Goal: Communication & Community: Share content

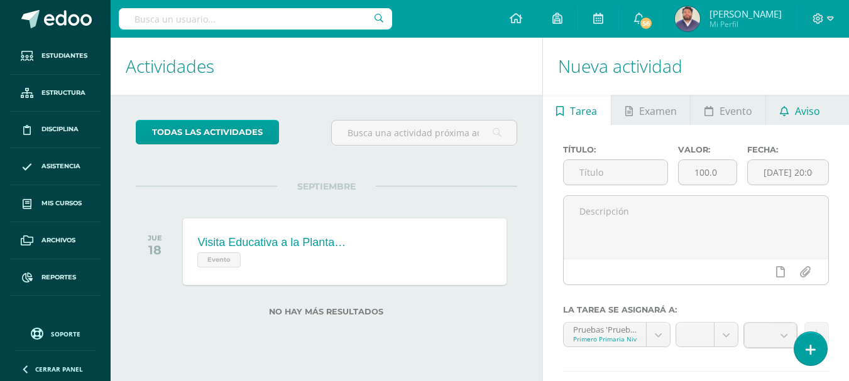
click at [791, 109] on link "Aviso" at bounding box center [799, 110] width 67 height 30
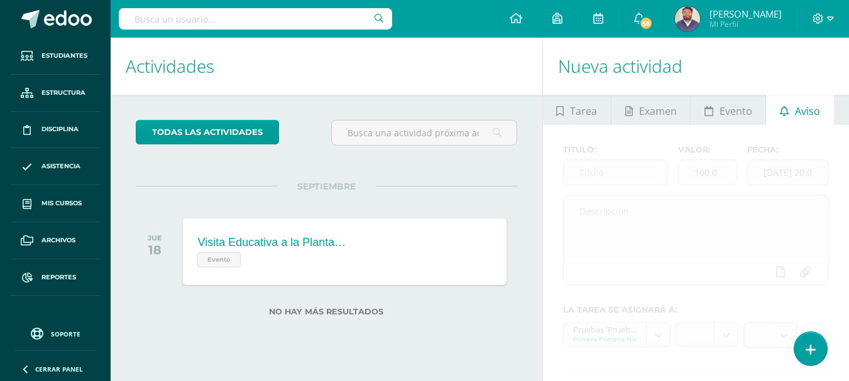
scroll to position [55, 0]
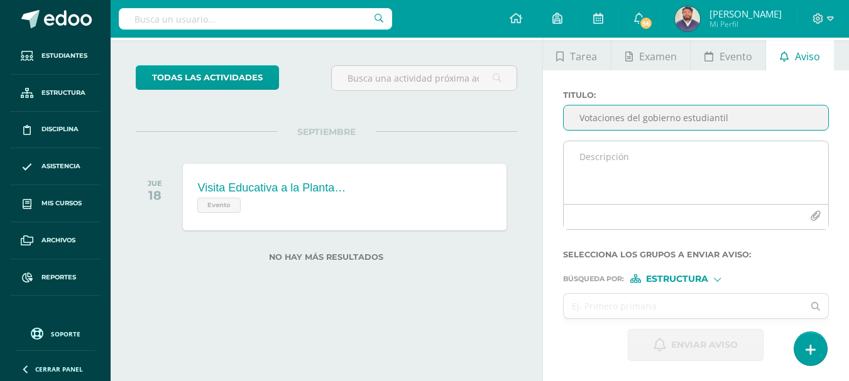
type input "Votaciones del gobierno estudiantil"
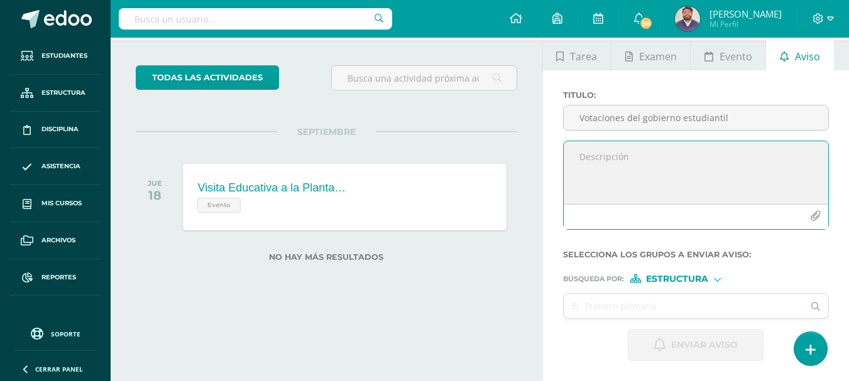
click at [598, 155] on textarea at bounding box center [696, 172] width 265 height 63
drag, startPoint x: 667, startPoint y: 185, endPoint x: 612, endPoint y: 179, distance: 55.6
click at [612, 179] on textarea "Estimados estudiantes. Les compartimos el siguiente recordatorio. [DATE] pueden…" at bounding box center [696, 172] width 265 height 63
paste textarea "presentarte con jeans y tu camisola de guatemala, una playera azul o blanca."
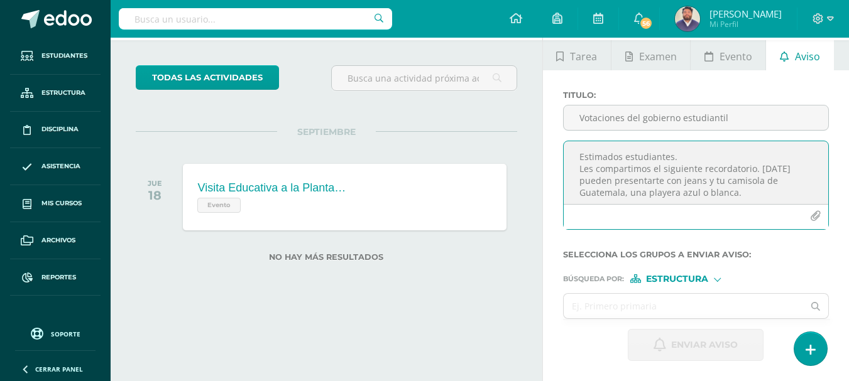
click at [744, 193] on textarea "Estimados estudiantes. Les compartimos el siguiente recordatorio. [DATE] pueden…" at bounding box center [696, 172] width 265 height 63
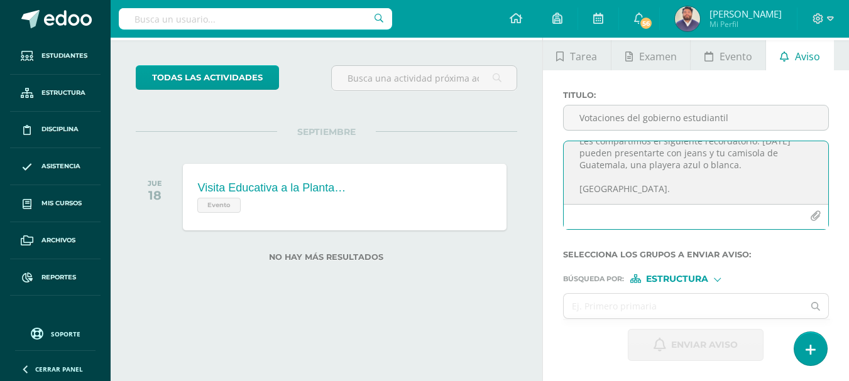
drag, startPoint x: 579, startPoint y: 158, endPoint x: 686, endPoint y: 224, distance: 126.1
click at [686, 224] on div "Estimados estudiantes. Les compartimos el siguiente recordatorio. [DATE] pueden…" at bounding box center [696, 185] width 266 height 89
click at [813, 217] on icon "button" at bounding box center [815, 216] width 11 height 11
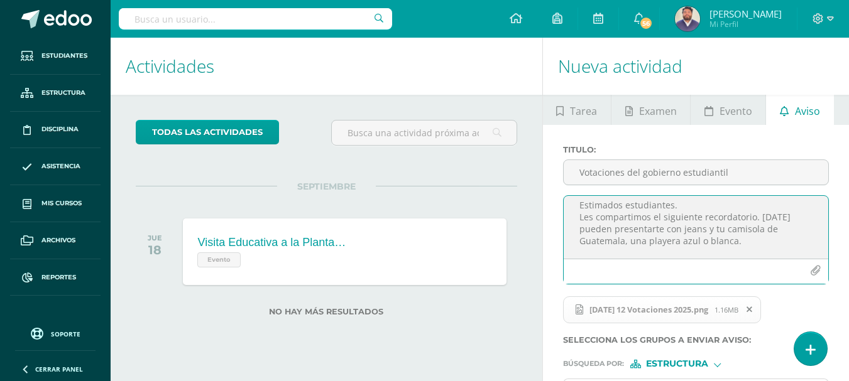
scroll to position [0, 0]
click at [745, 244] on textarea "Estimados estudiantes. Les compartimos el siguiente recordatorio. [DATE] pueden…" at bounding box center [696, 227] width 265 height 63
paste textarea "Tendremos ventas de comida"
click at [674, 250] on textarea "Estimados estudiantes. Les compartimos el siguiente recordatorio. [DATE] pueden…" at bounding box center [696, 227] width 265 height 63
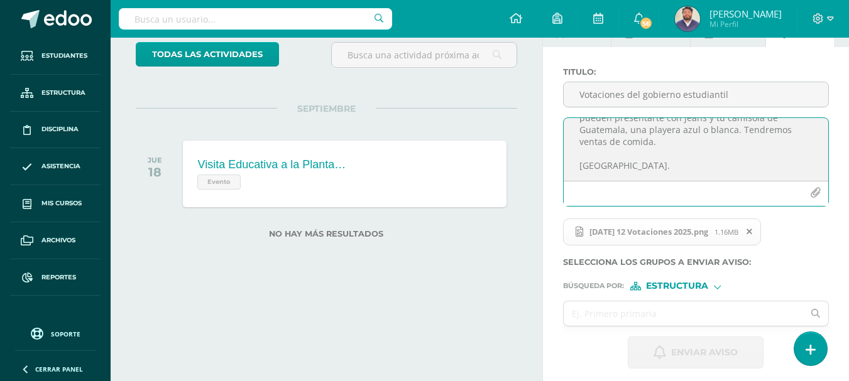
scroll to position [85, 0]
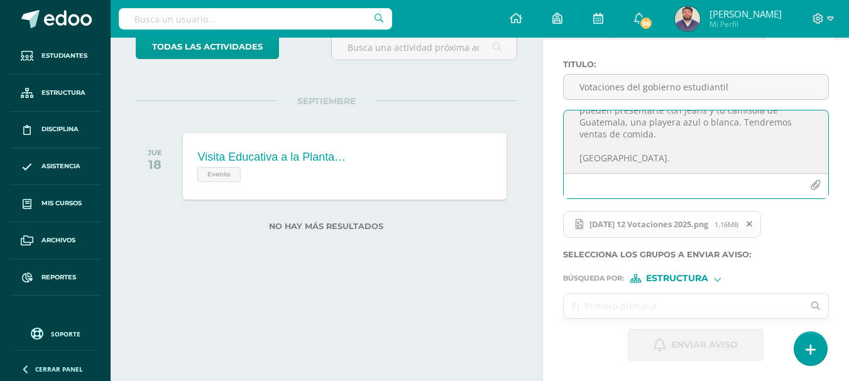
type textarea "Estimados estudiantes. Les compartimos el siguiente recordatorio. [DATE] pueden…"
click at [656, 303] on input "text" at bounding box center [684, 306] width 240 height 25
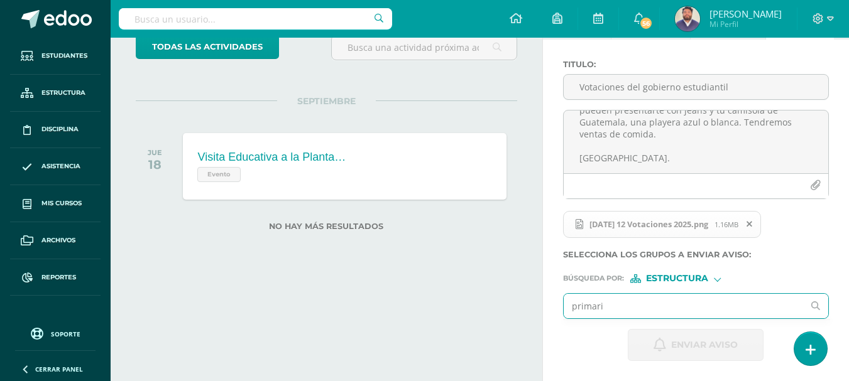
type input "primaria"
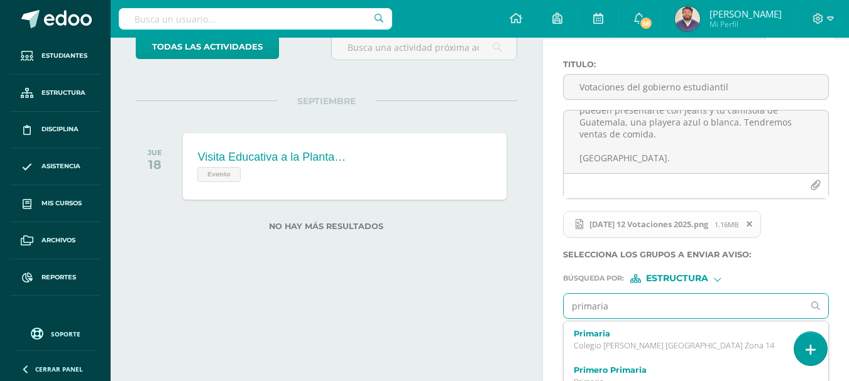
scroll to position [138, 0]
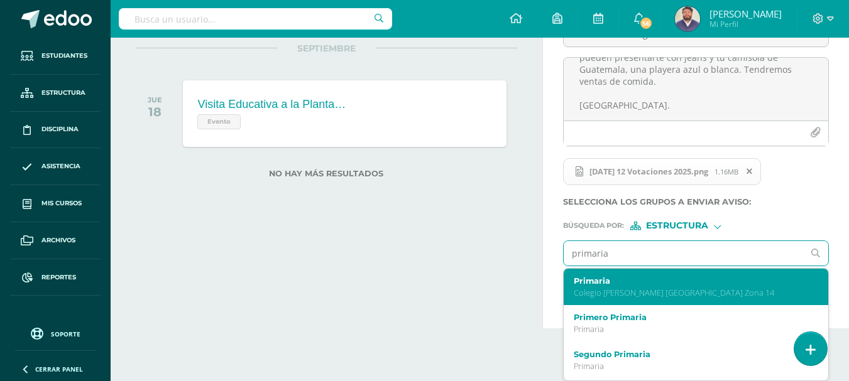
click at [644, 283] on label "Primaria" at bounding box center [691, 281] width 235 height 9
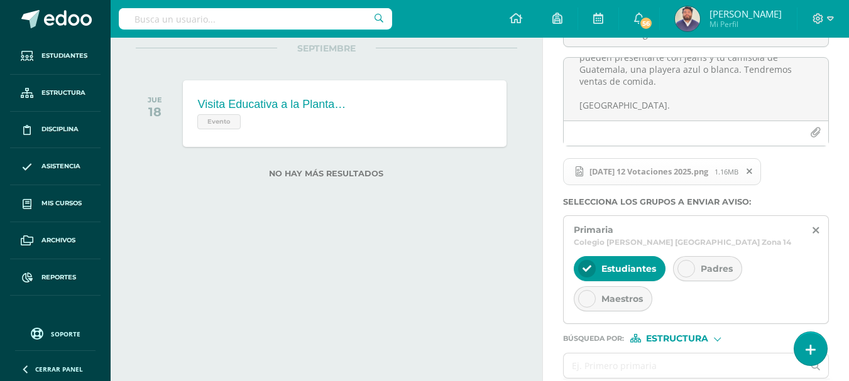
click at [585, 295] on icon at bounding box center [587, 299] width 9 height 9
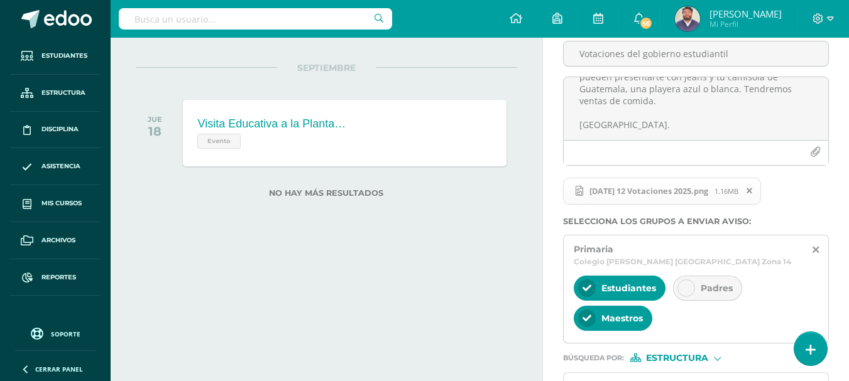
scroll to position [186, 0]
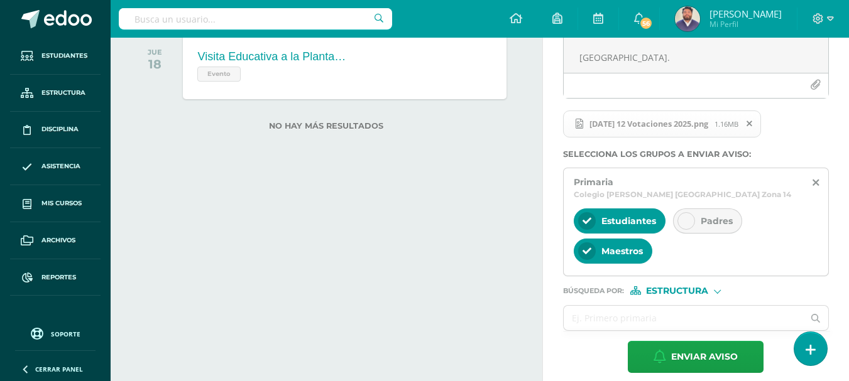
click at [684, 215] on div at bounding box center [686, 221] width 18 height 18
click at [642, 310] on input "text" at bounding box center [684, 318] width 240 height 25
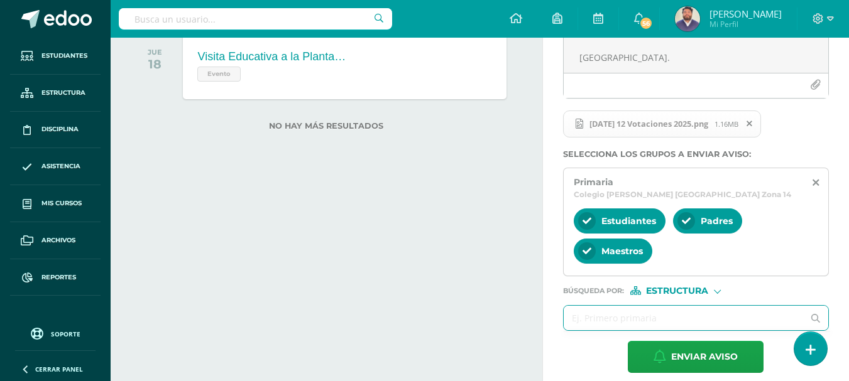
type input "p"
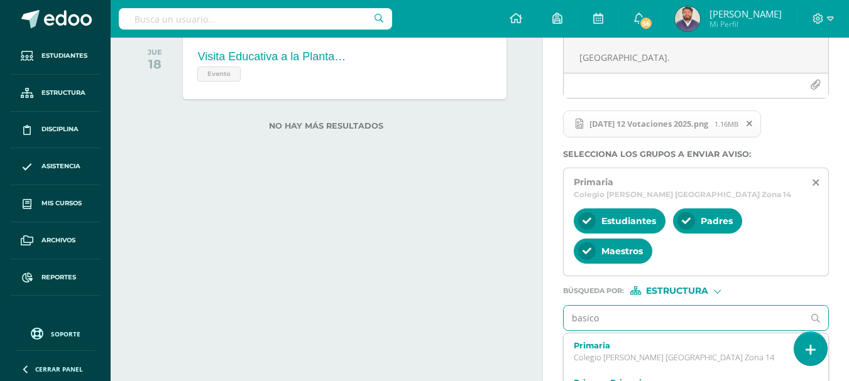
type input "basicos"
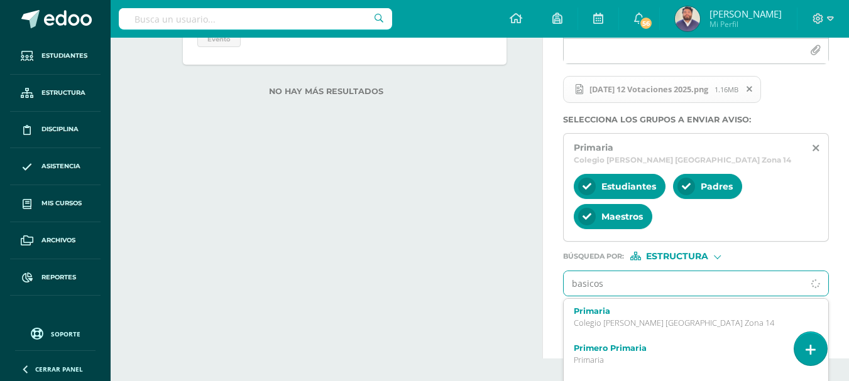
scroll to position [239, 0]
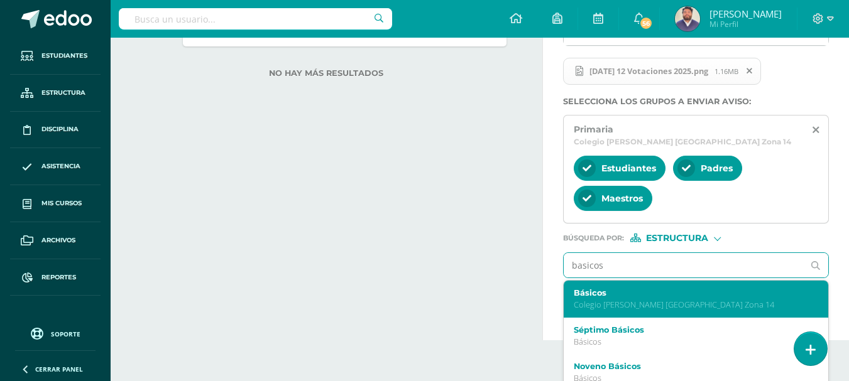
click at [594, 288] on div "Básicos Colegio [PERSON_NAME] [GEOGRAPHIC_DATA] Zona 14" at bounding box center [691, 299] width 235 height 22
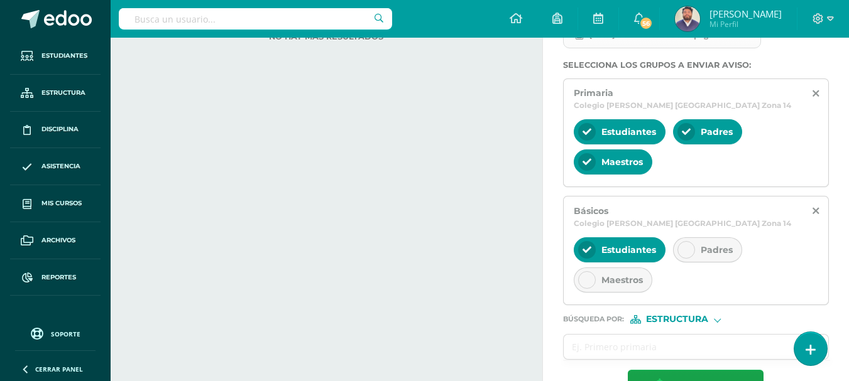
scroll to position [292, 0]
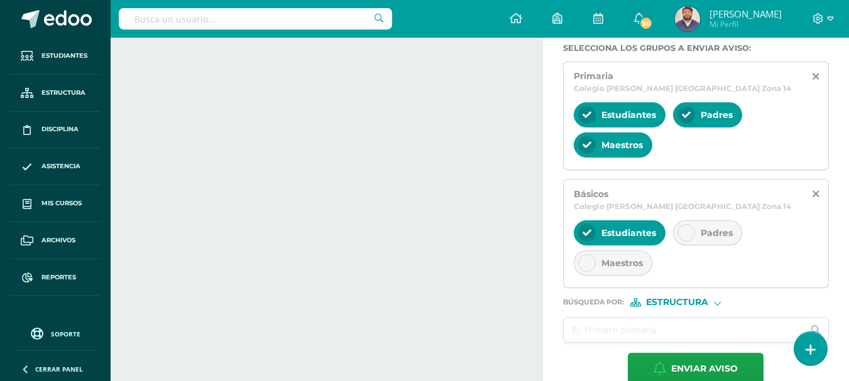
click at [683, 229] on icon at bounding box center [686, 233] width 9 height 9
click at [593, 255] on div at bounding box center [587, 264] width 18 height 18
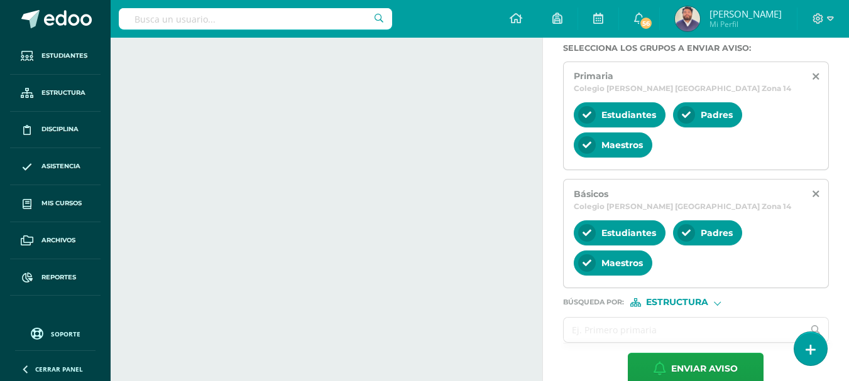
click at [594, 318] on input "text" at bounding box center [684, 330] width 240 height 25
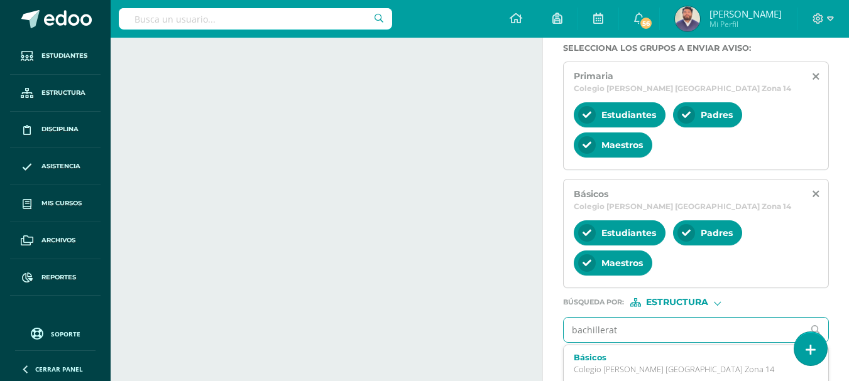
type input "bachillerato"
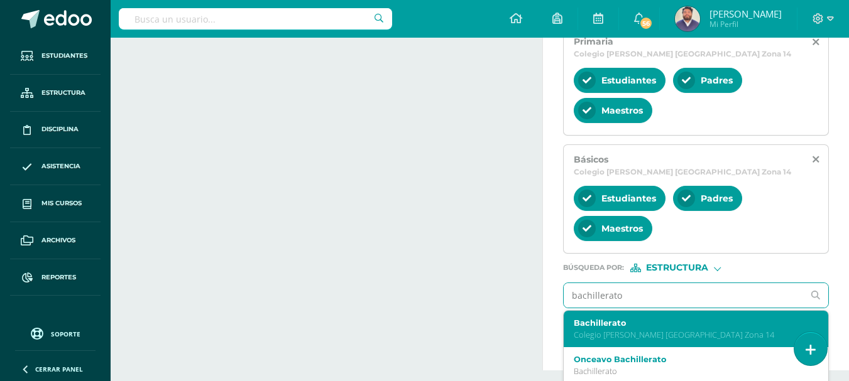
scroll to position [345, 0]
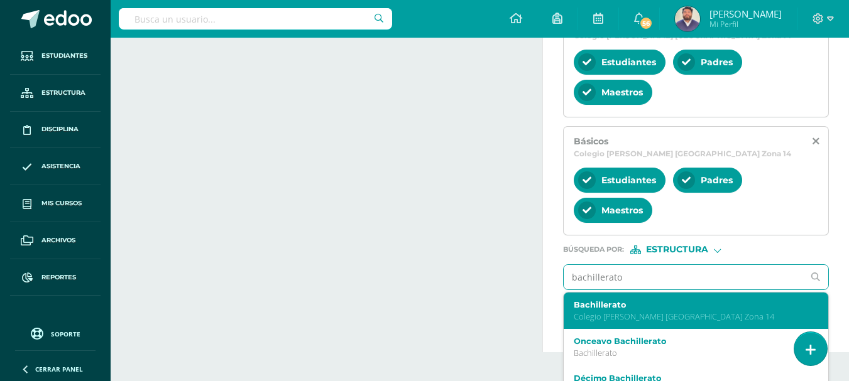
click at [584, 300] on label "Bachillerato" at bounding box center [691, 304] width 235 height 9
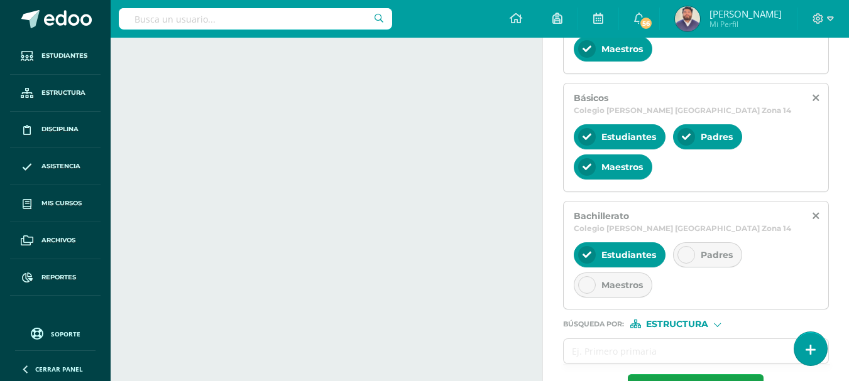
scroll to position [408, 0]
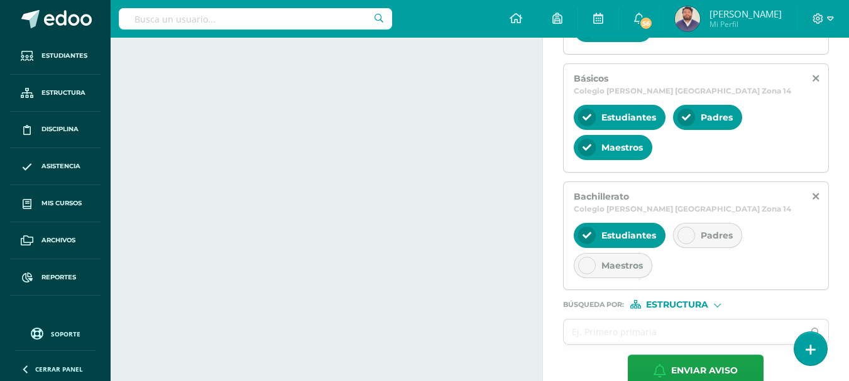
click at [683, 231] on icon at bounding box center [686, 235] width 9 height 9
click at [588, 261] on icon at bounding box center [587, 265] width 9 height 9
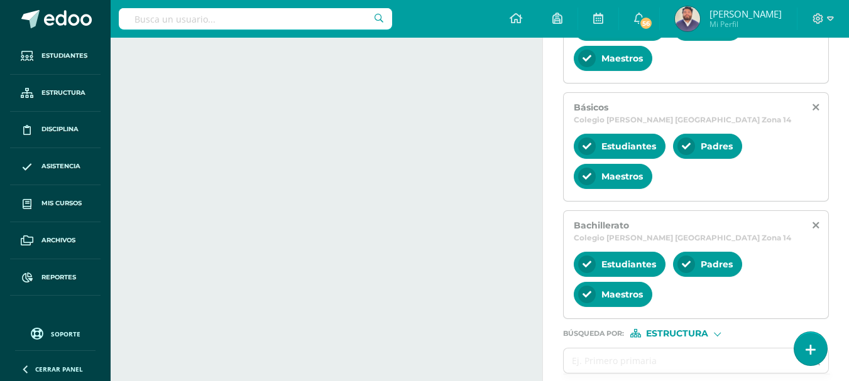
scroll to position [410, 0]
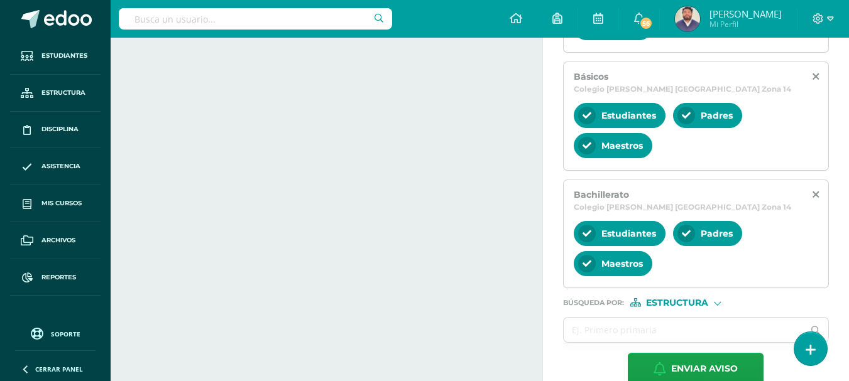
click at [710, 298] on div "Estructura" at bounding box center [677, 302] width 94 height 9
click at [680, 310] on span "Persona" at bounding box center [682, 312] width 45 height 7
click at [621, 318] on input "text" at bounding box center [684, 330] width 240 height 25
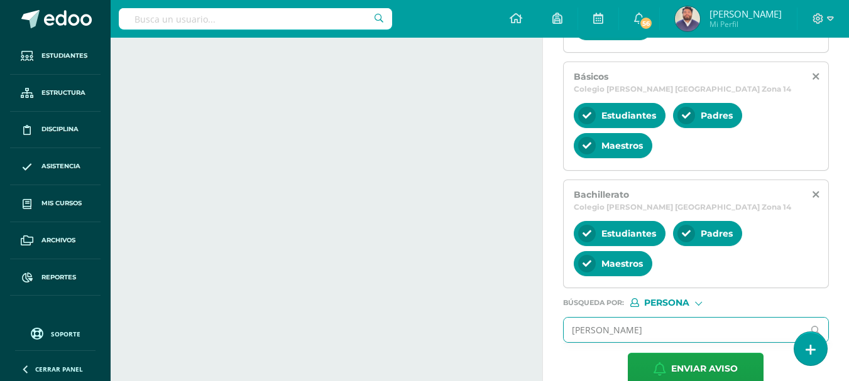
type input "[PERSON_NAME]"
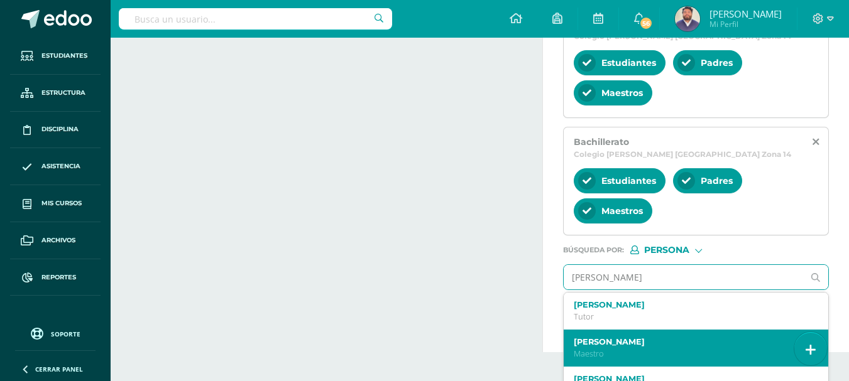
click at [604, 337] on label "[PERSON_NAME]" at bounding box center [691, 341] width 235 height 9
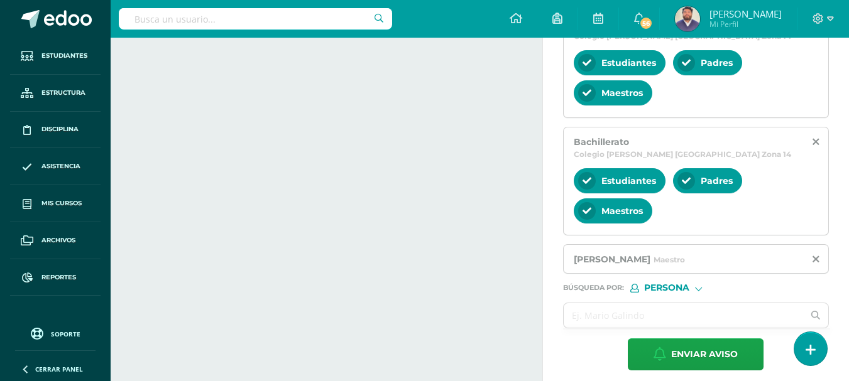
scroll to position [448, 0]
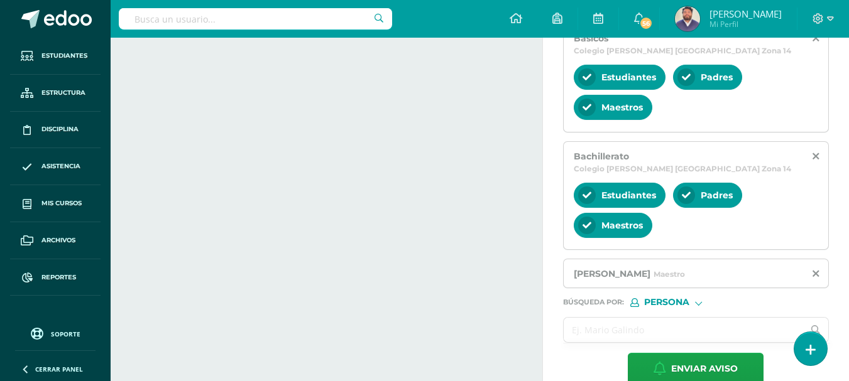
click at [619, 318] on input "text" at bounding box center [684, 330] width 240 height 25
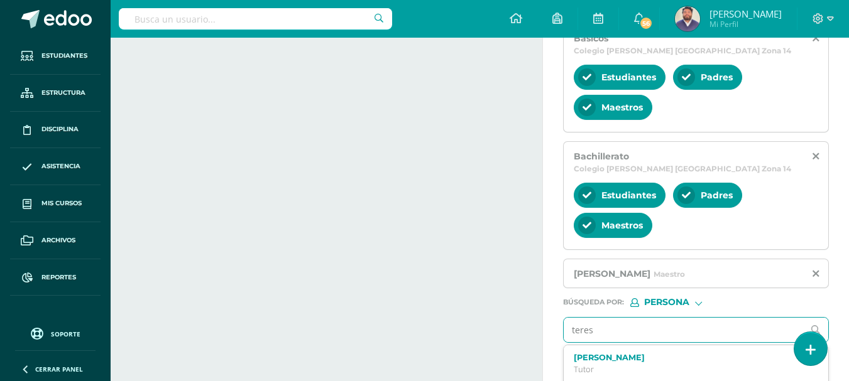
type input "[PERSON_NAME]"
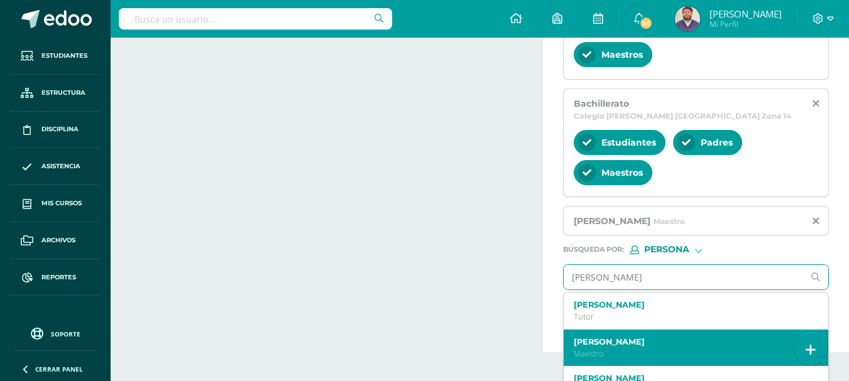
click at [608, 337] on label "[PERSON_NAME]" at bounding box center [691, 341] width 235 height 9
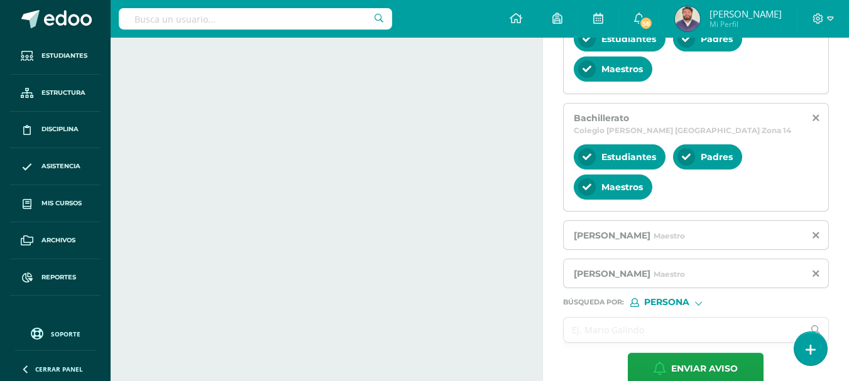
click at [604, 318] on input "text" at bounding box center [684, 330] width 240 height 25
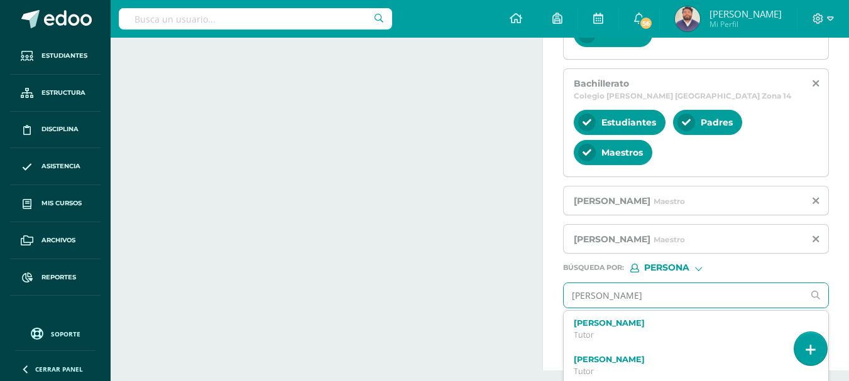
scroll to position [539, 0]
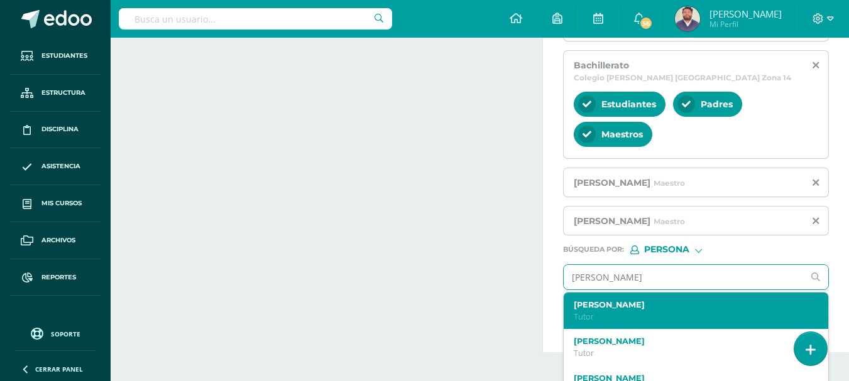
type input "[PERSON_NAME]"
click at [602, 300] on div "[PERSON_NAME] Director" at bounding box center [691, 311] width 235 height 22
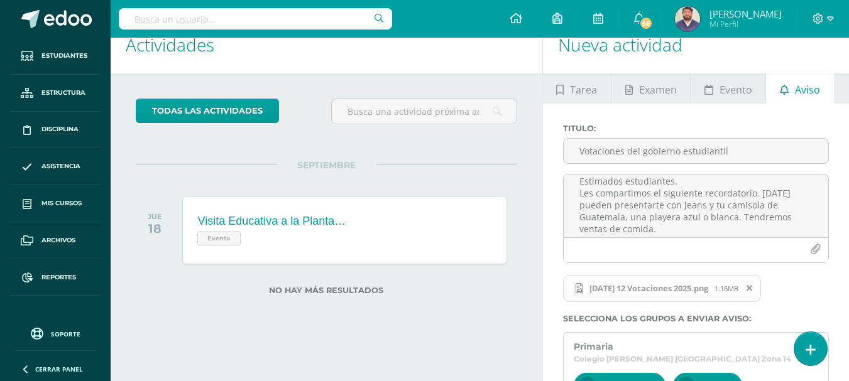
scroll to position [0, 0]
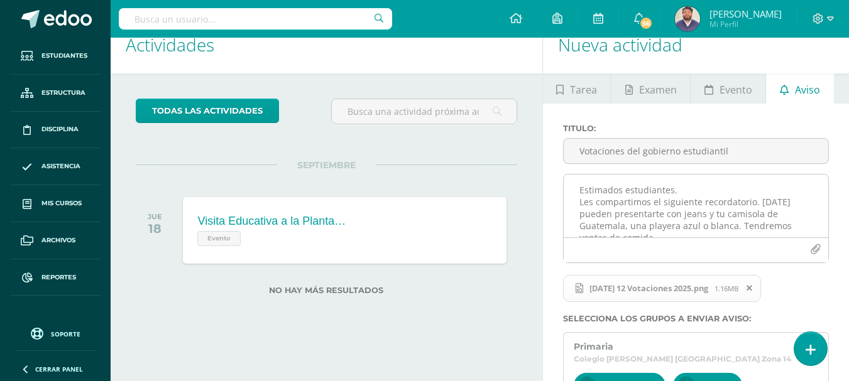
click at [599, 203] on textarea "Estimados estudiantes. Les compartimos el siguiente recordatorio. [DATE] pueden…" at bounding box center [696, 206] width 265 height 63
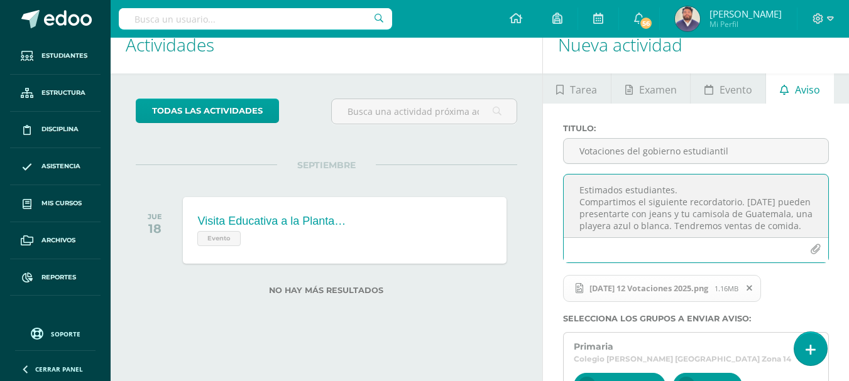
drag, startPoint x: 738, startPoint y: 204, endPoint x: 748, endPoint y: 208, distance: 10.4
click at [745, 207] on textarea "Estimados estudiantes. Compartimos el siguiente recordatorio. [DATE] pueden pre…" at bounding box center [696, 206] width 265 height 63
click at [743, 202] on textarea "Estimados estudiantes. Compartimos el siguiente recordatorio. [DATE] pueden pre…" at bounding box center [696, 206] width 265 height 63
click at [753, 214] on textarea "Estimados estudiantes. Compartimos el siguiente recordatorio. [DATE] pueden pre…" at bounding box center [696, 206] width 265 height 63
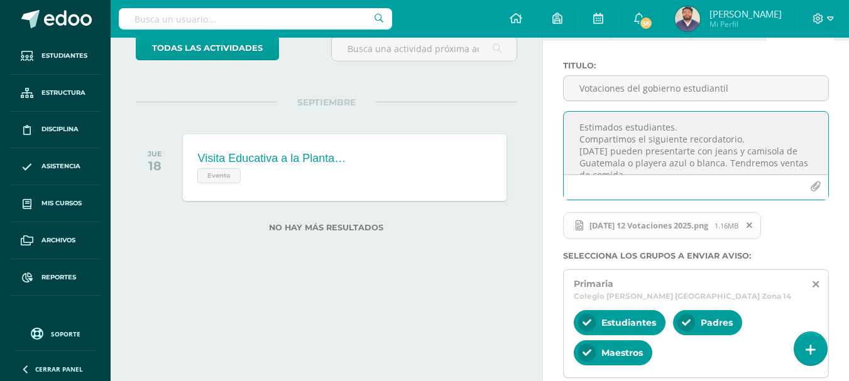
click at [750, 142] on textarea "Estimados estudiantes. Compartimos el siguiente recordatorio. [DATE] pueden pre…" at bounding box center [696, 143] width 265 height 63
click at [616, 150] on textarea "Estimados estudiantes. Compartimos el siguiente recordatorio. [DATE] pueden pre…" at bounding box center [696, 143] width 265 height 63
click at [672, 131] on textarea "Estimados estudiantes. Compartimos el siguiente recordatorio. [DATE] tendremos …" at bounding box center [696, 143] width 265 height 63
click at [697, 139] on textarea "Estimados padres de familia y estudiantes. Compartimos el siguiente recordatori…" at bounding box center [696, 143] width 265 height 63
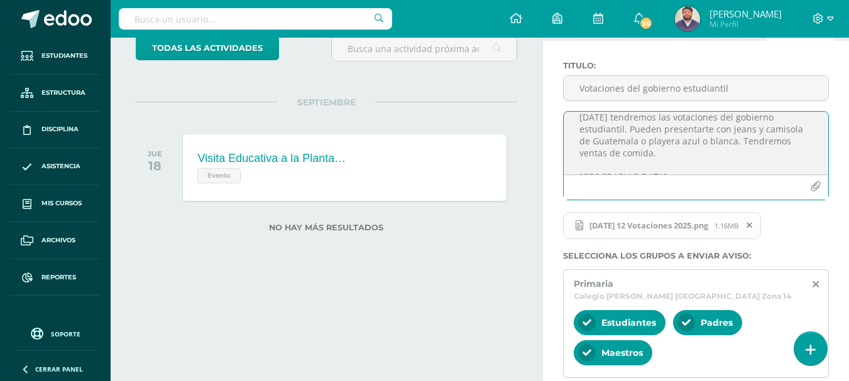
scroll to position [52, 0]
click at [704, 123] on textarea "Estimados padres de familia y estudiantes. Compartimos el siguiente recordatori…" at bounding box center [696, 143] width 265 height 63
click at [645, 124] on textarea "Estimados padres de familia y estudiantes. Compartimos el siguiente recordatori…" at bounding box center [696, 143] width 265 height 63
click at [704, 128] on textarea "Estimados padres de familia y estudiantes. Compartimos el siguiente recordatori…" at bounding box center [696, 143] width 265 height 63
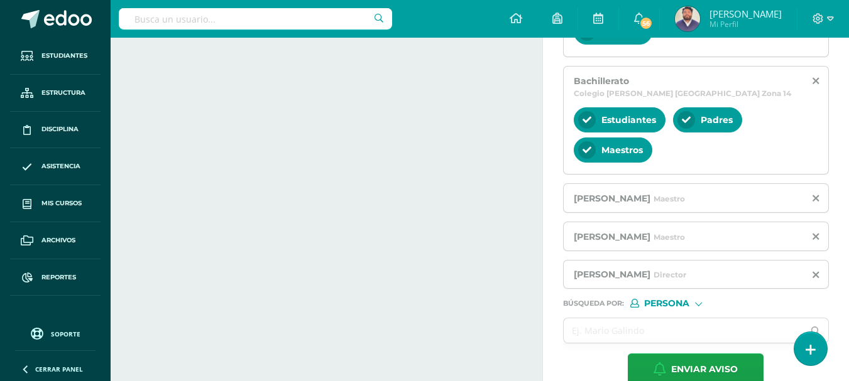
scroll to position [524, 0]
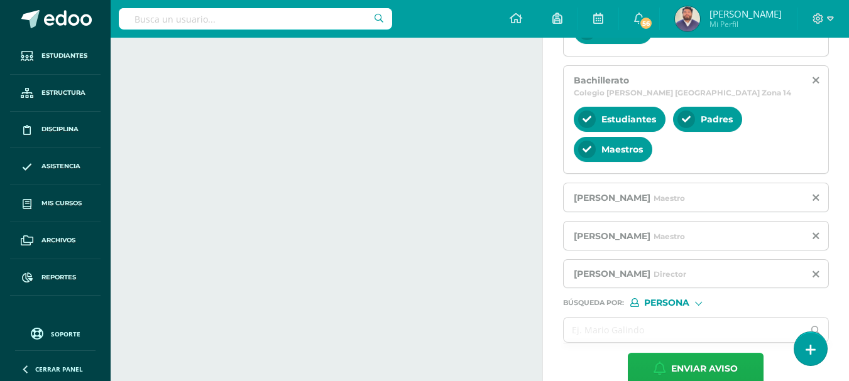
type textarea "Estimados padres de familia y estudiantes. Compartimos el siguiente recordatori…"
click at [695, 354] on span "Enviar aviso" at bounding box center [704, 369] width 67 height 31
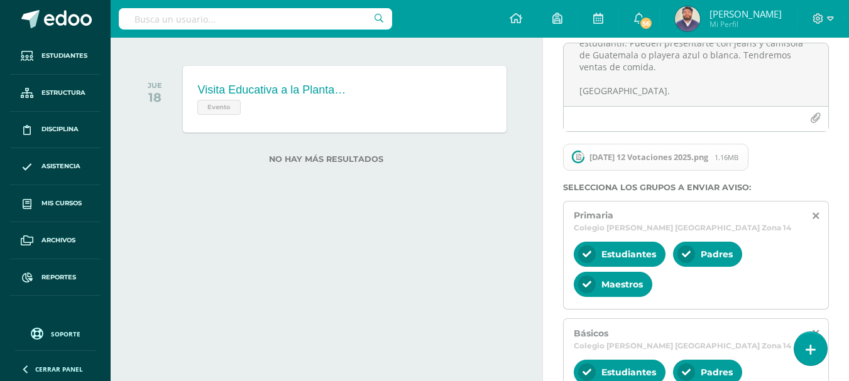
scroll to position [147, 0]
